Goal: Communication & Community: Answer question/provide support

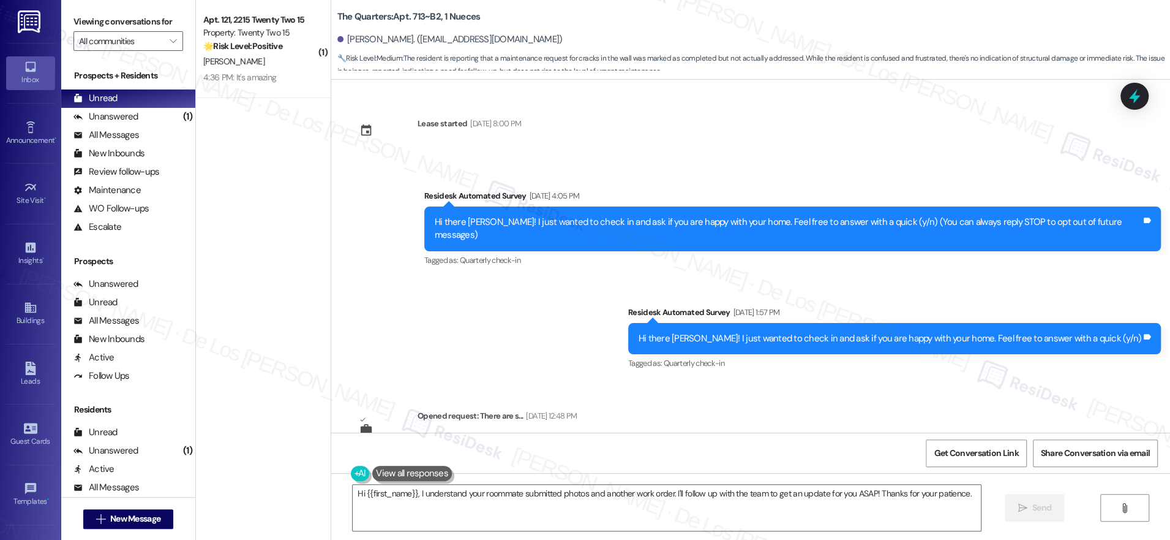
scroll to position [1223, 0]
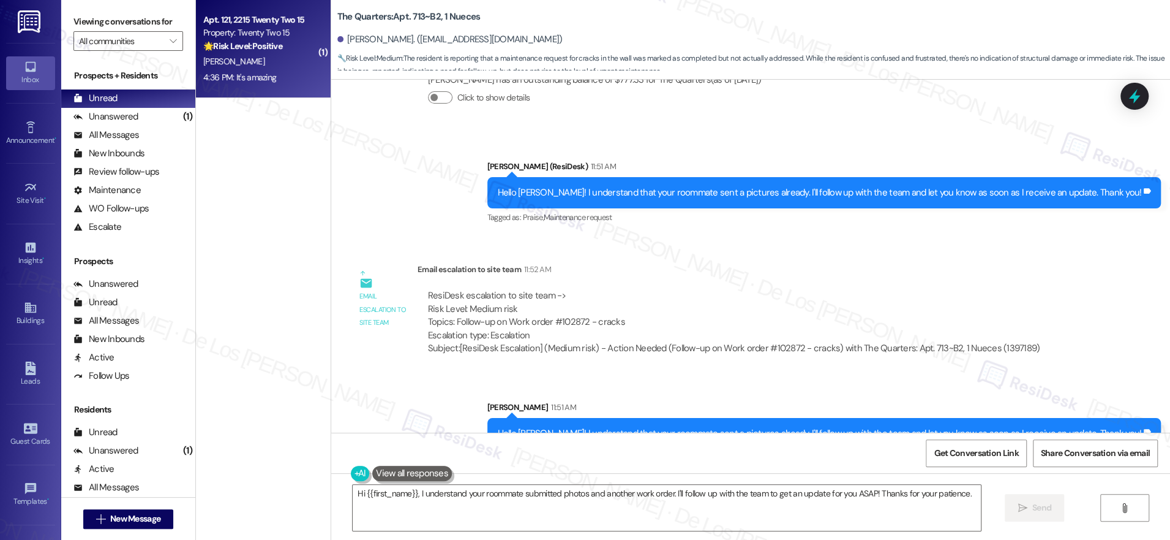
click at [291, 62] on div "[PERSON_NAME]" at bounding box center [260, 61] width 116 height 15
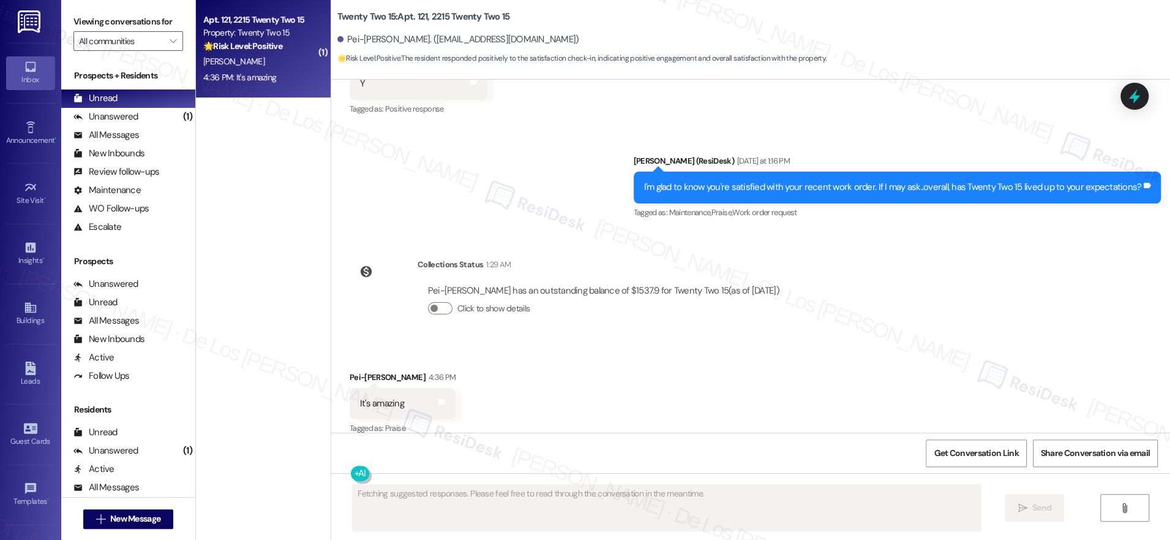
scroll to position [577, 0]
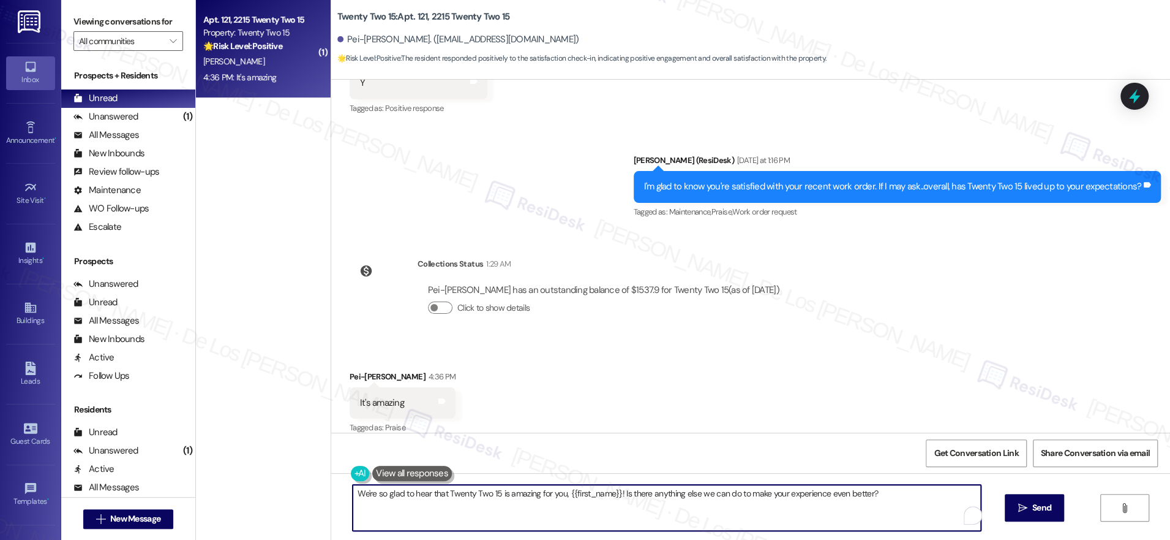
drag, startPoint x: 616, startPoint y: 495, endPoint x: 923, endPoint y: 541, distance: 310.2
click at [923, 539] on html "Inbox Go to Inbox Announcement • Send A Text Announcement Site Visit • Go to Si…" at bounding box center [585, 270] width 1170 height 540
paste textarea "Can I ask a quick favor? Would you mind writing us a Google review? No worries …"
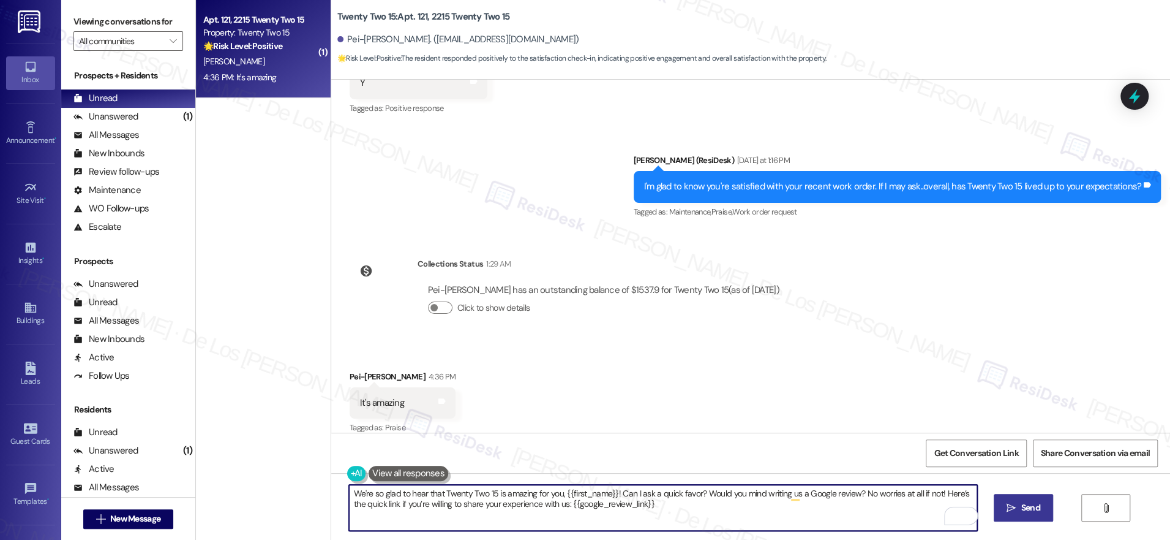
type textarea "We're so glad to hear that Twenty Two 15 is amazing for you, {{first_name}}! Ca…"
click at [1030, 503] on span "Send" at bounding box center [1030, 507] width 19 height 13
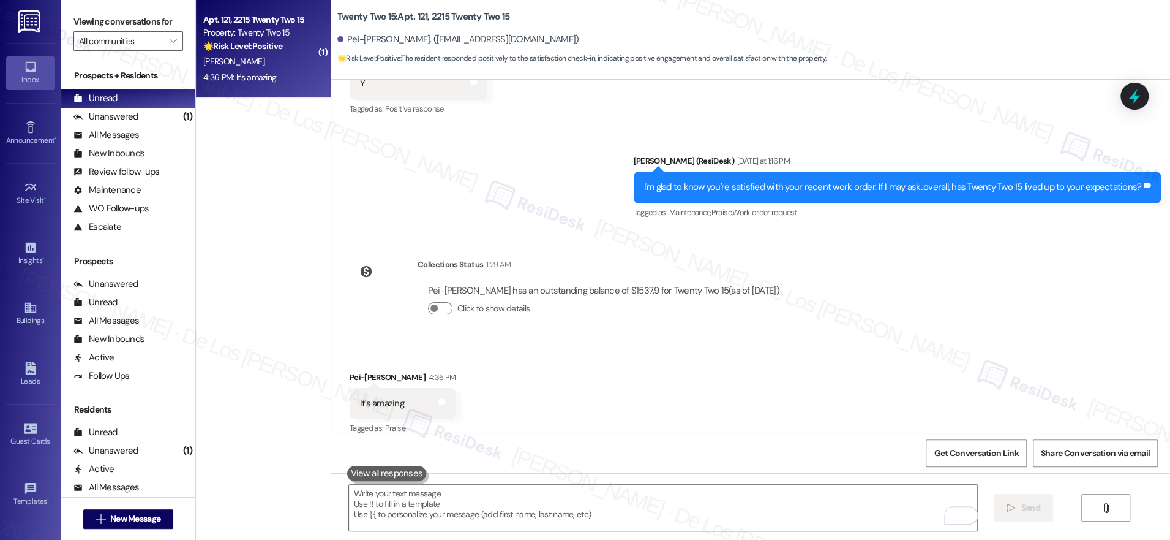
scroll to position [676, 0]
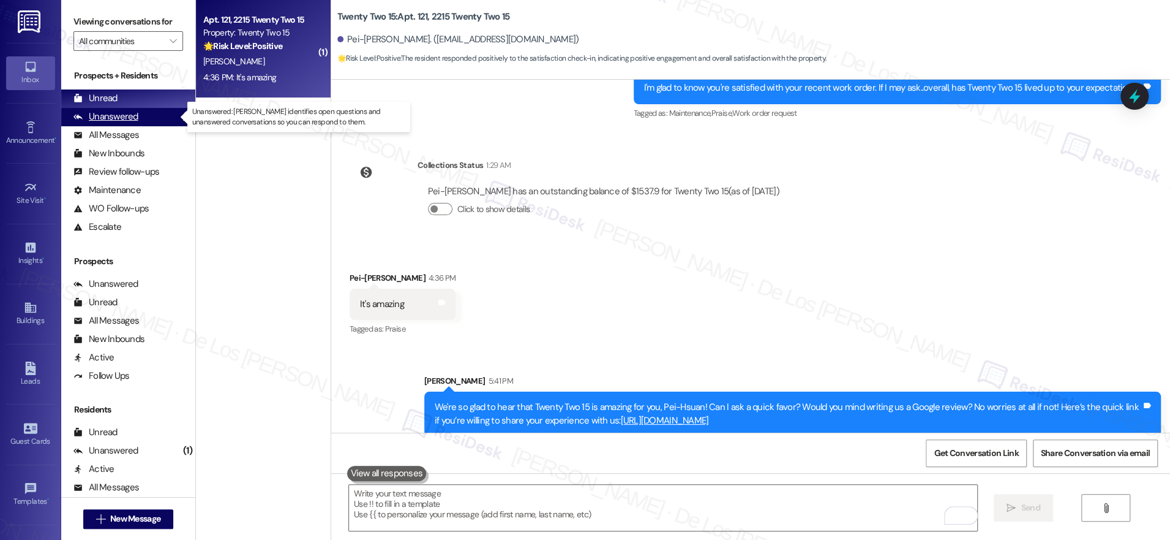
click at [180, 118] on div "(1)" at bounding box center [187, 116] width 15 height 19
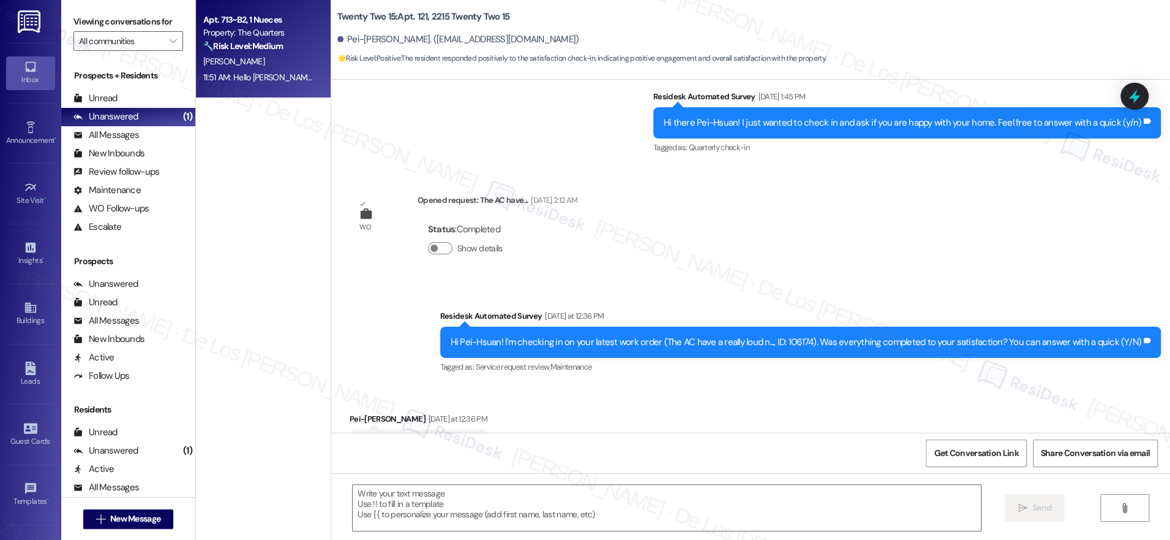
click at [288, 70] on div "11:51 AM: Hello [PERSON_NAME]! I understand that your roommate sent a pictures …" at bounding box center [260, 77] width 116 height 15
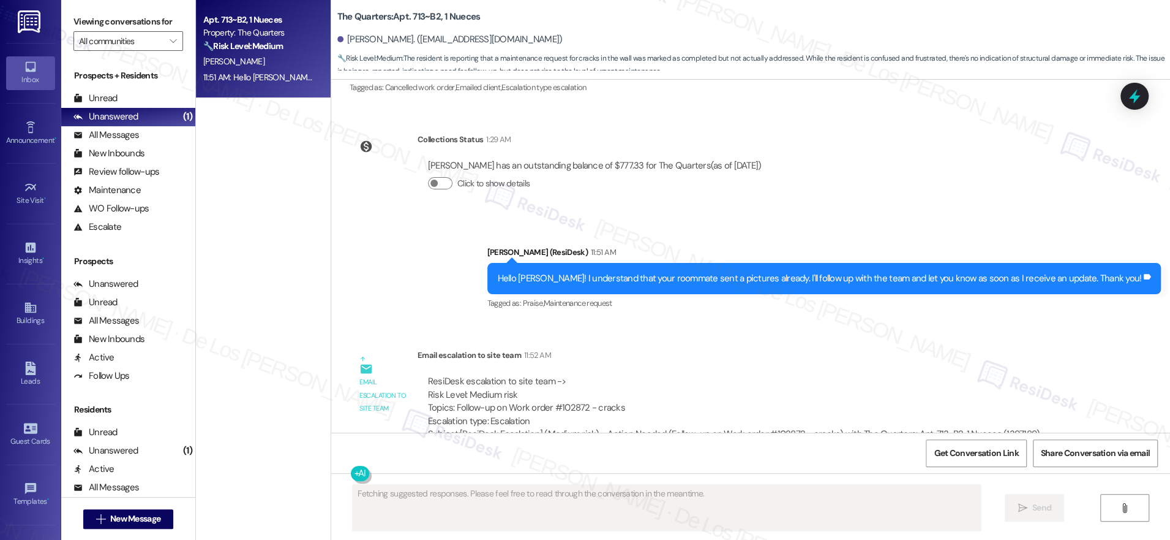
scroll to position [1138, 0]
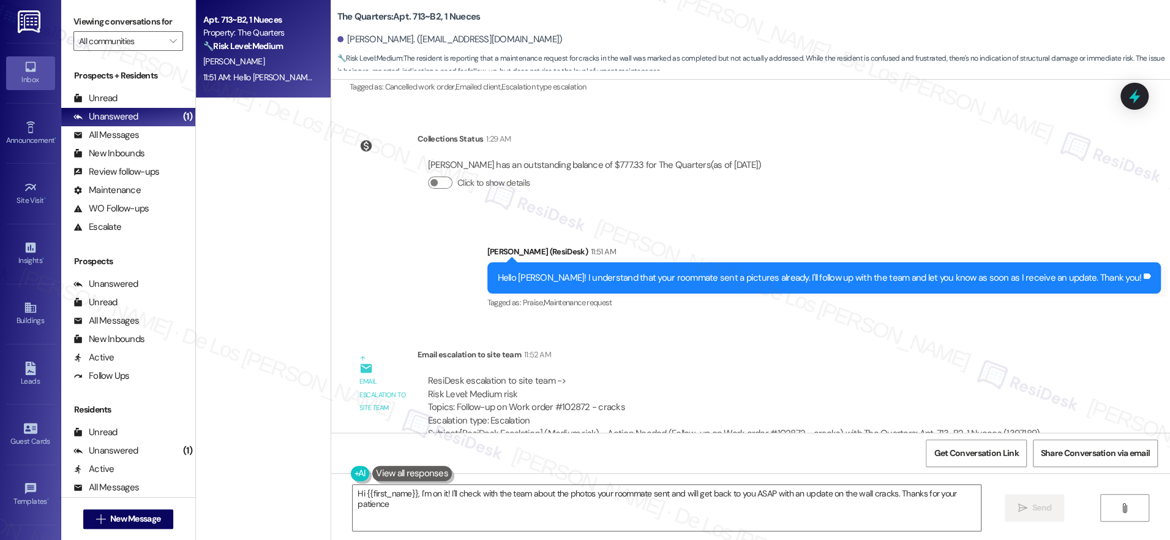
type textarea "Hi {{first_name}}, I'm on it! I'll check with the team about the photos your ro…"
